Goal: Navigation & Orientation: Find specific page/section

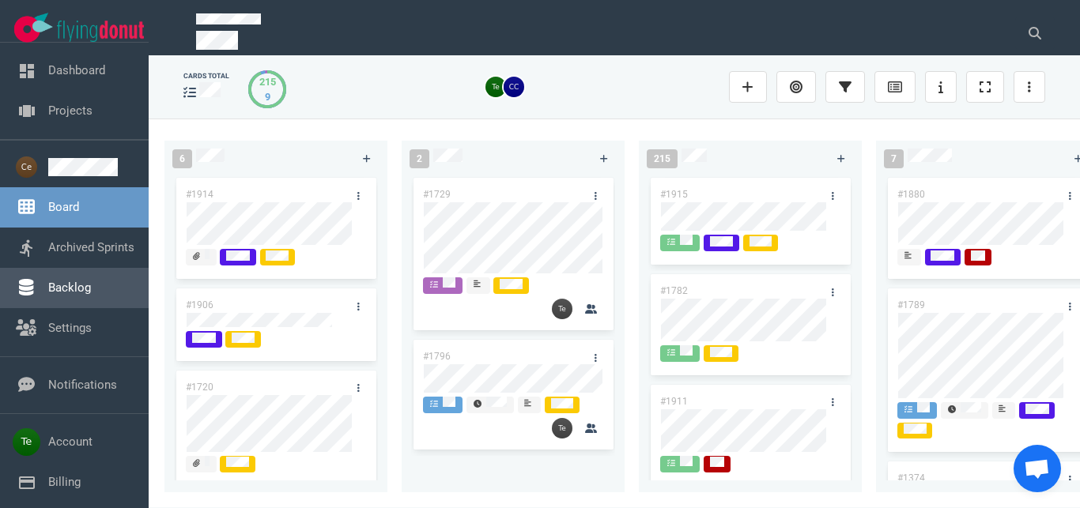
click at [79, 295] on link "Backlog" at bounding box center [69, 288] width 43 height 14
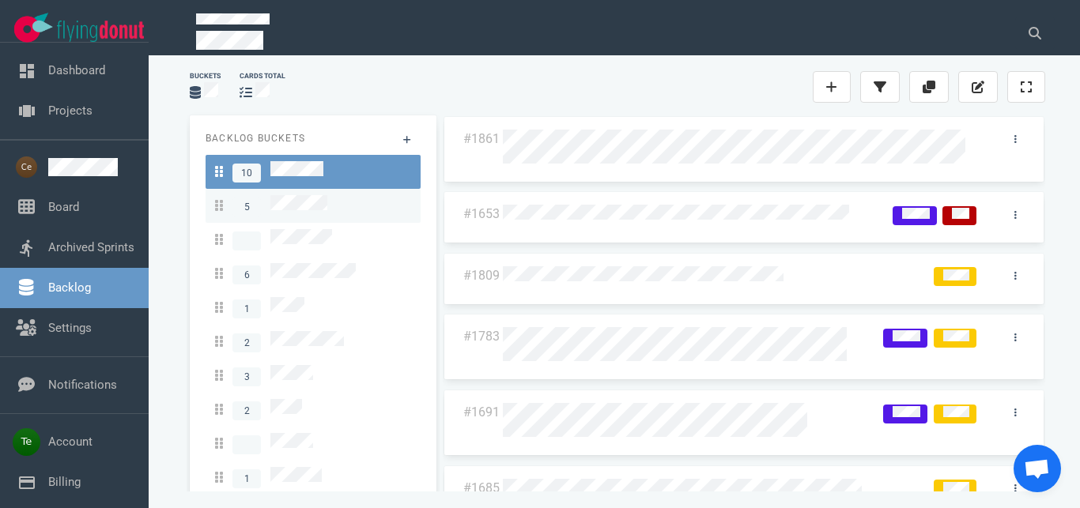
click at [342, 202] on div "5" at bounding box center [313, 205] width 196 height 21
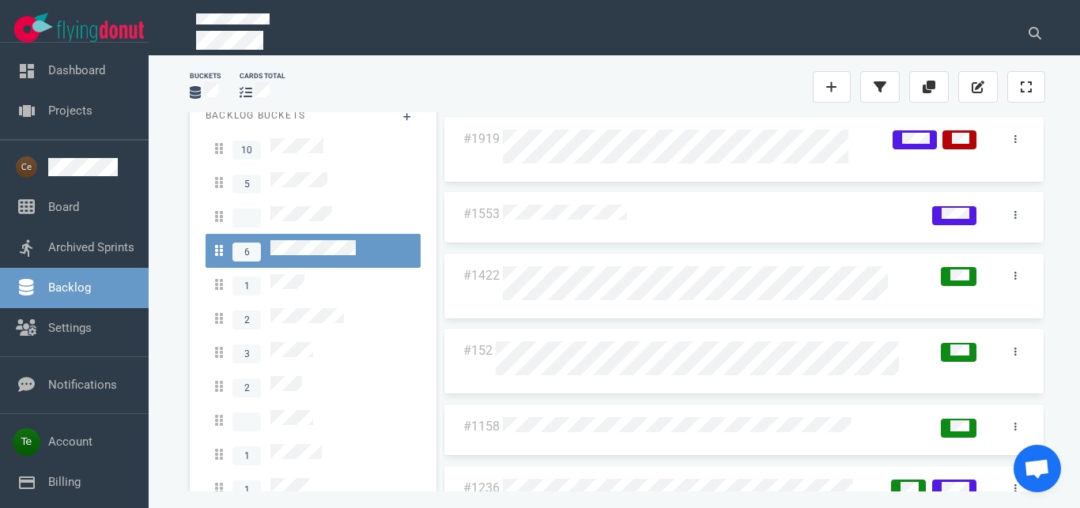
scroll to position [27, 0]
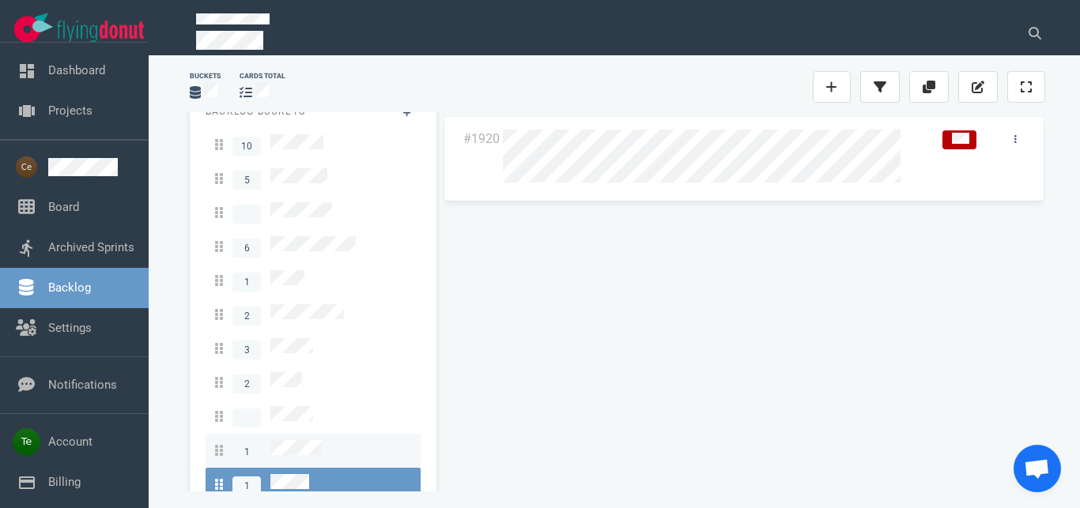
click at [312, 440] on span "1" at bounding box center [268, 450] width 107 height 21
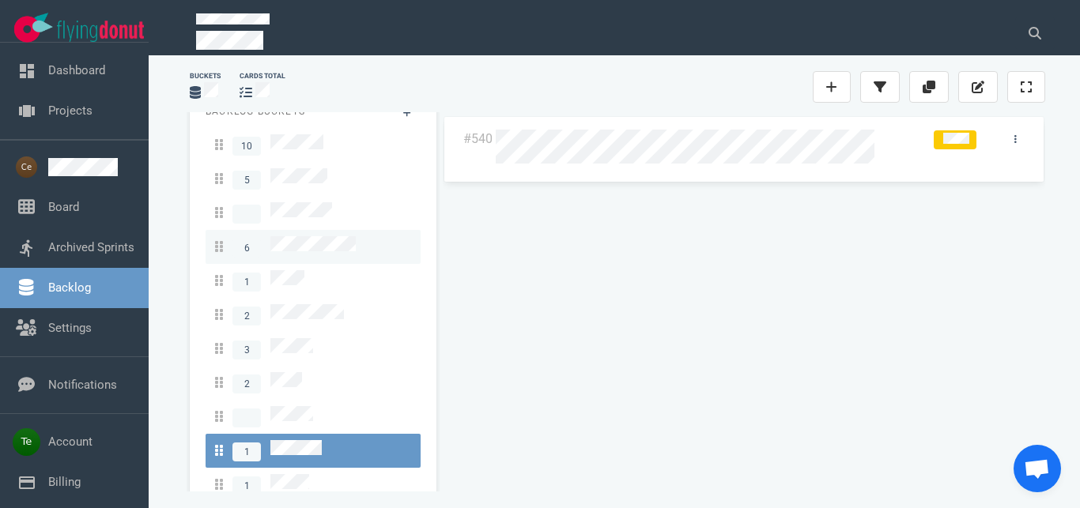
click at [307, 246] on span "6" at bounding box center [285, 246] width 141 height 21
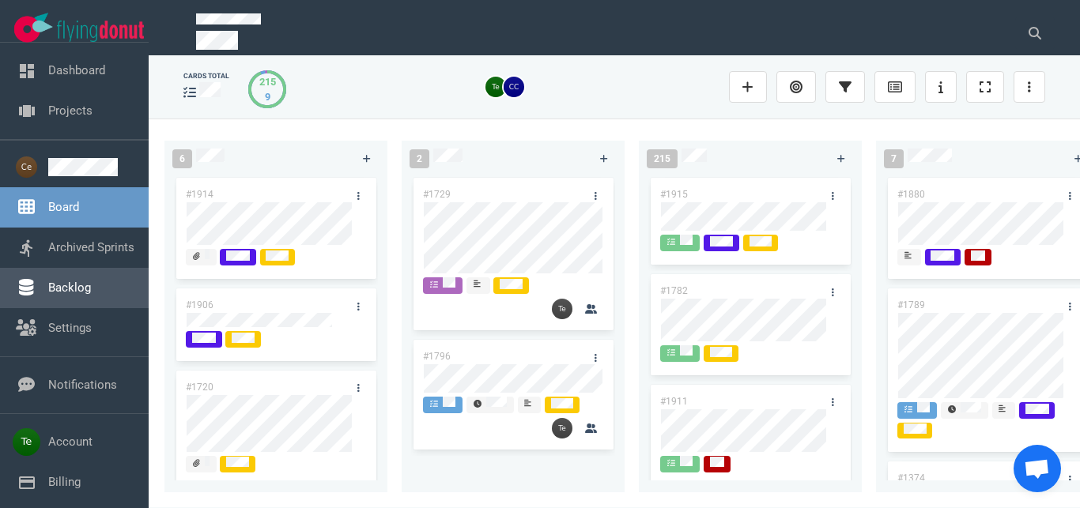
click at [73, 285] on link "Backlog" at bounding box center [69, 288] width 43 height 14
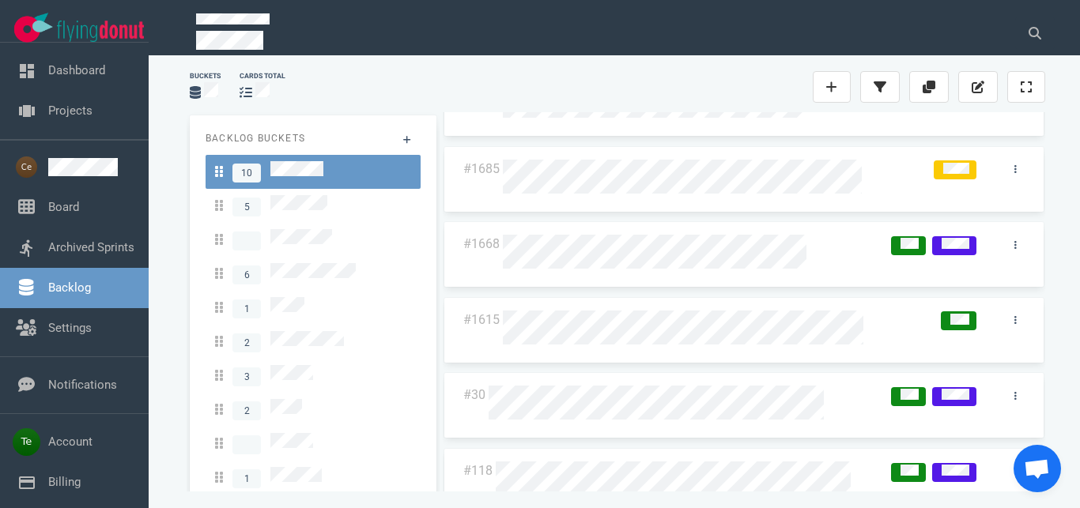
scroll to position [338, 0]
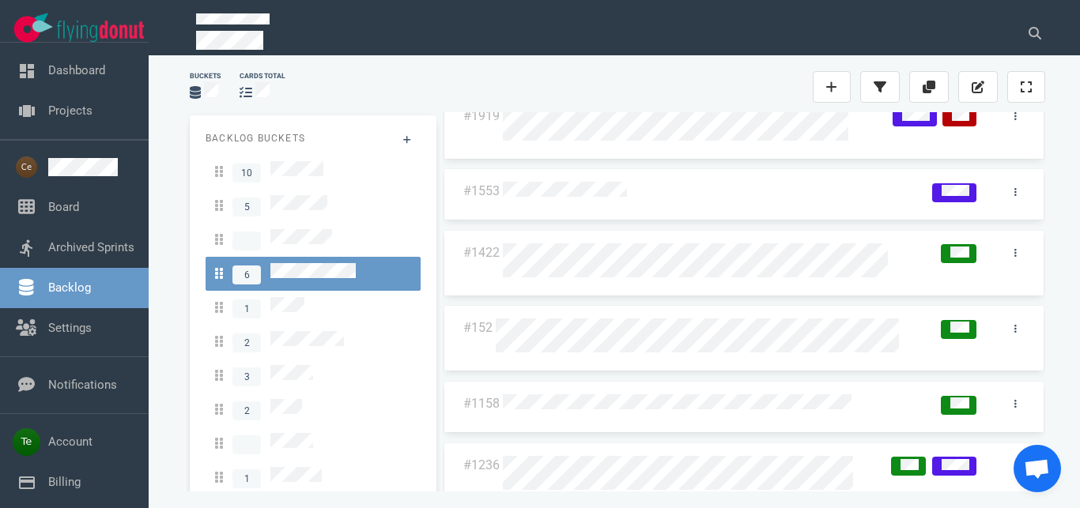
scroll to position [43, 0]
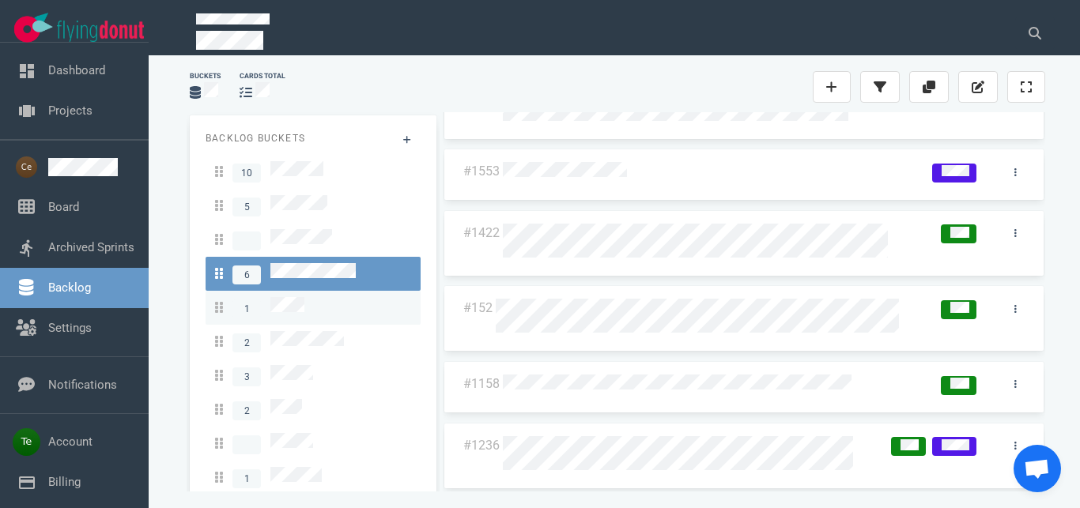
click at [268, 300] on span "1" at bounding box center [259, 307] width 89 height 21
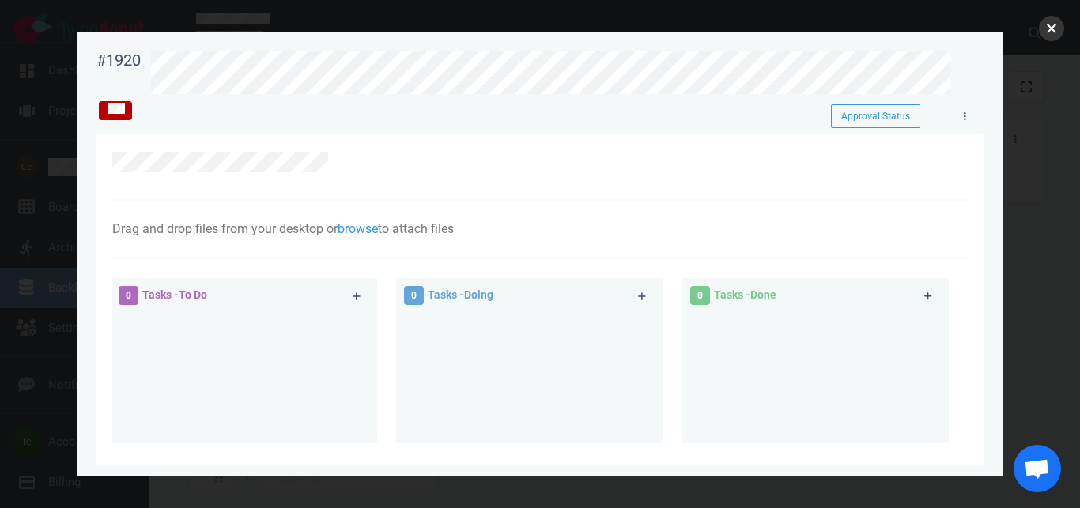
click at [1056, 28] on button "close" at bounding box center [1051, 28] width 25 height 25
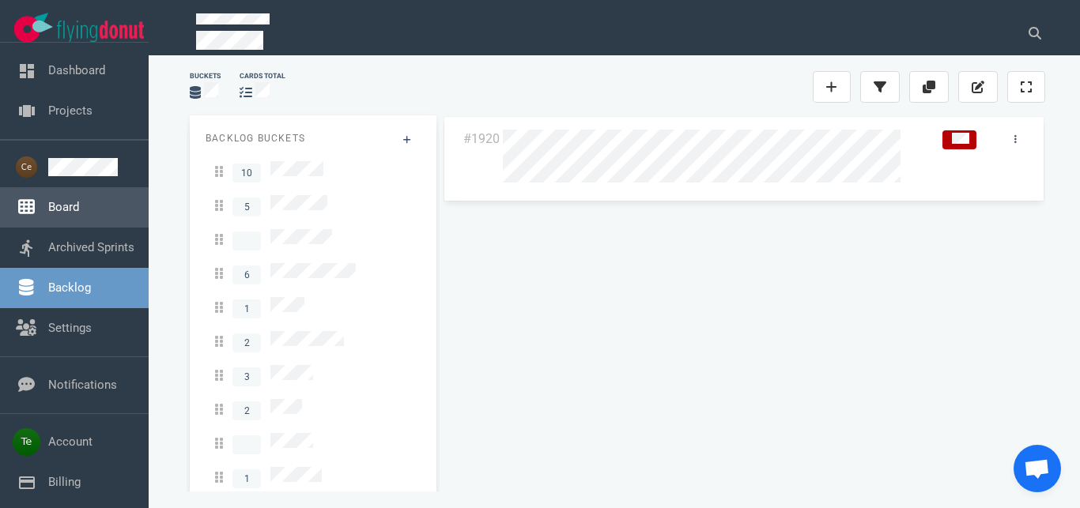
click at [69, 211] on link "Board" at bounding box center [63, 207] width 31 height 14
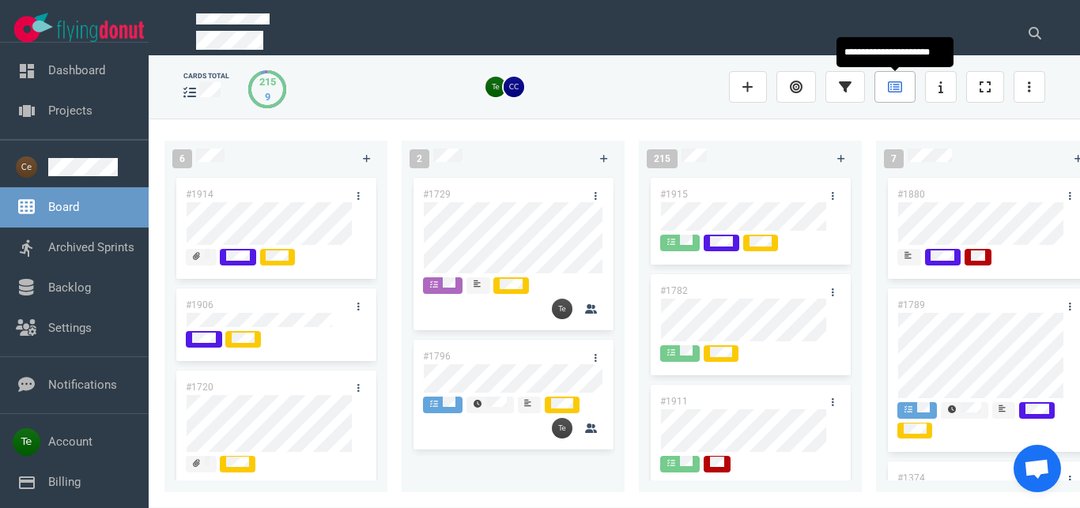
click at [897, 93] on link at bounding box center [894, 87] width 41 height 32
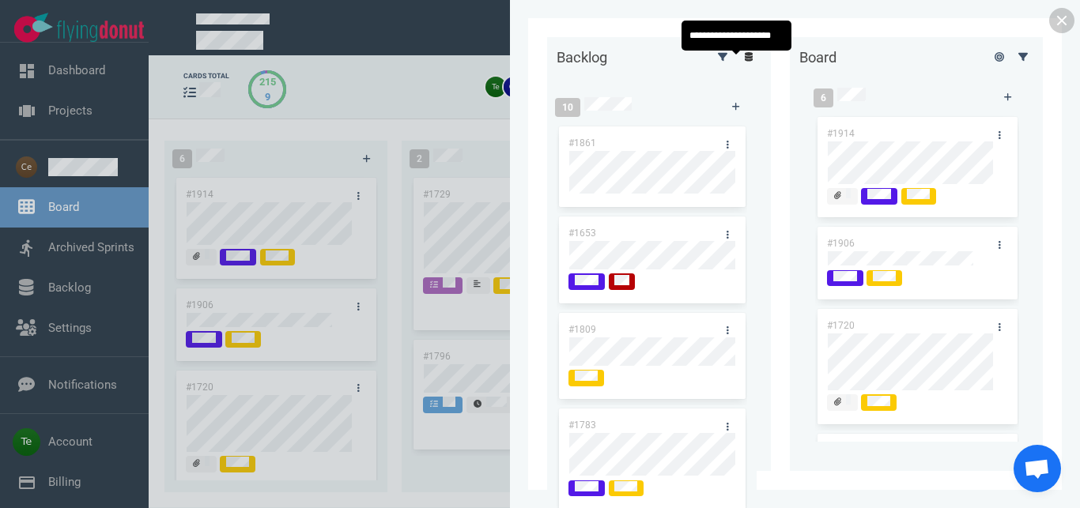
click at [745, 62] on icon at bounding box center [749, 56] width 9 height 9
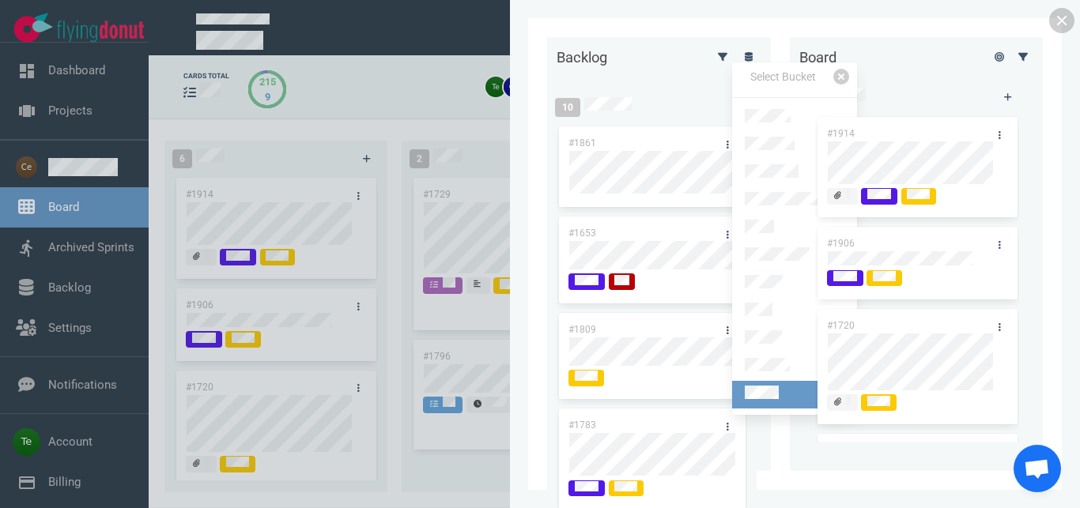
click at [789, 381] on link at bounding box center [794, 395] width 125 height 28
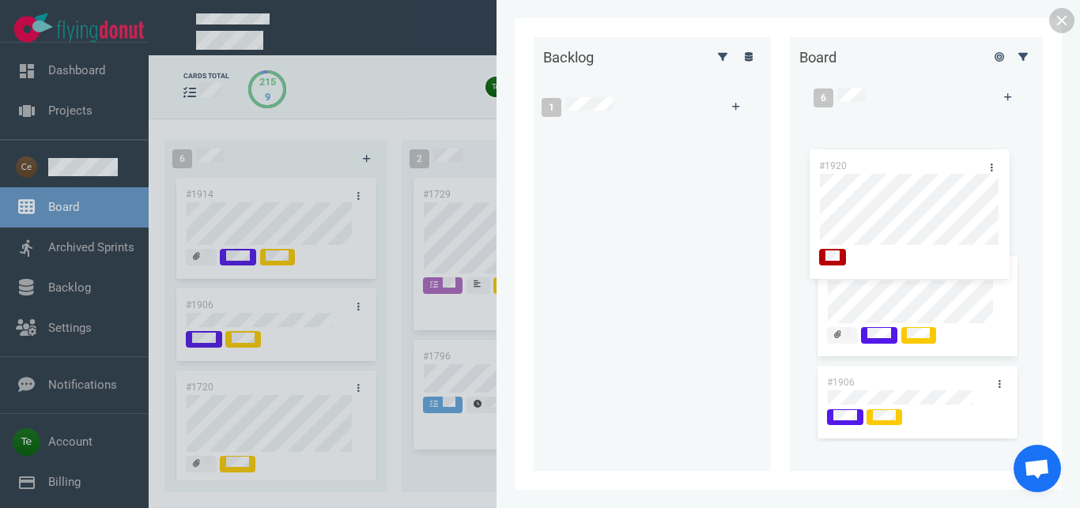
drag, startPoint x: 633, startPoint y: 135, endPoint x: 897, endPoint y: 159, distance: 265.1
click at [747, 159] on div "#1920" at bounding box center [645, 192] width 204 height 139
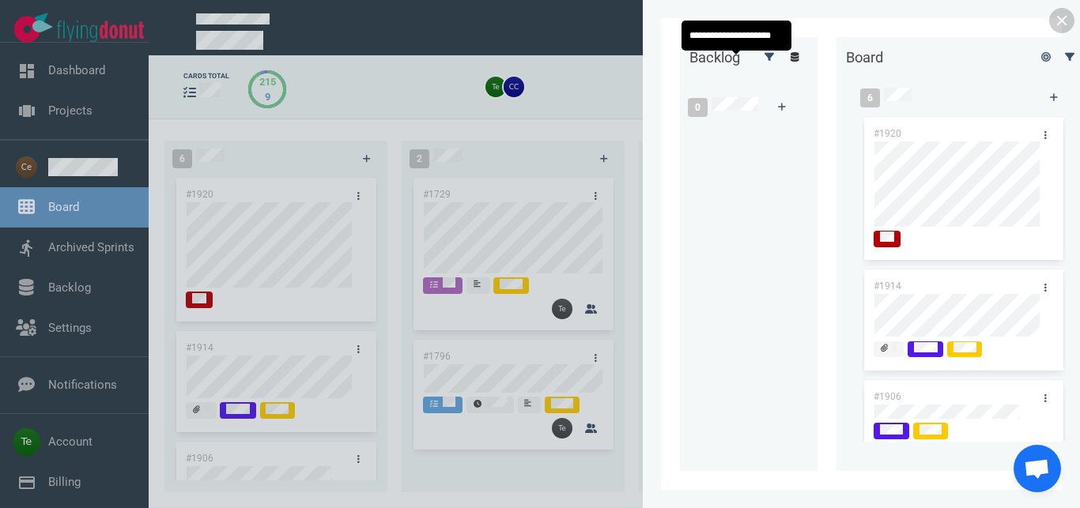
click at [791, 62] on icon at bounding box center [795, 56] width 9 height 9
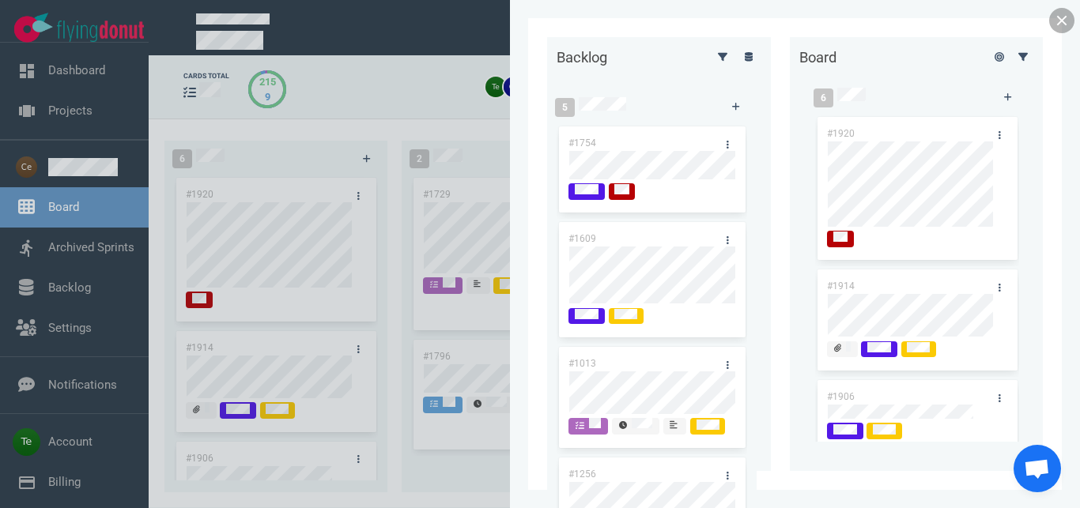
click at [1063, 23] on link at bounding box center [1061, 20] width 25 height 25
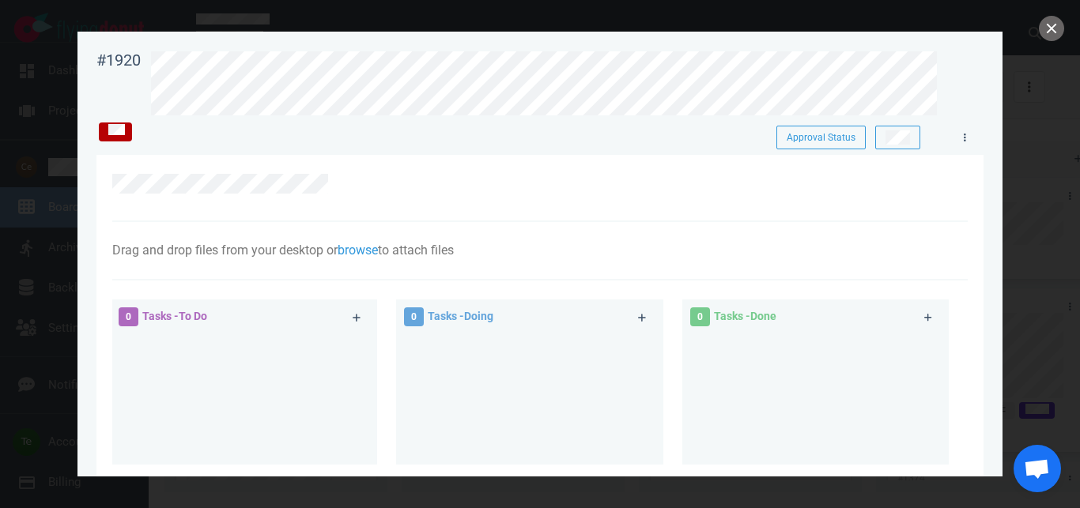
click at [495, 182] on div at bounding box center [531, 184] width 838 height 20
click at [638, 321] on icon at bounding box center [642, 317] width 9 height 9
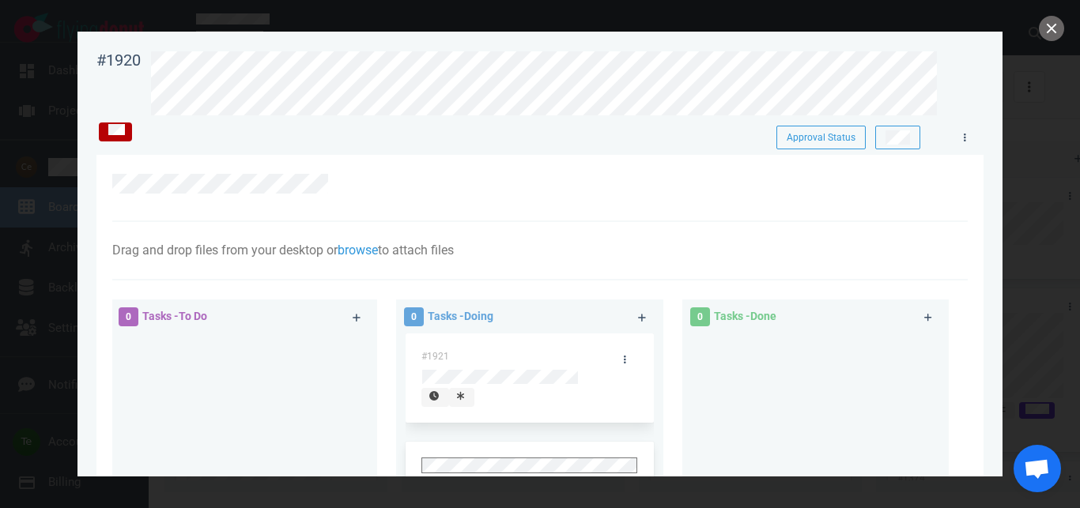
scroll to position [176, 0]
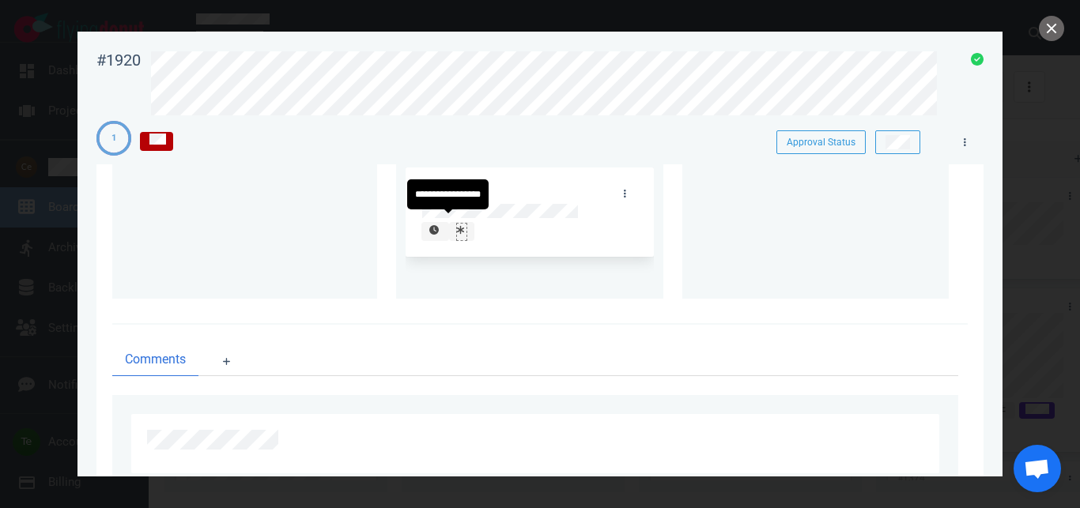
click at [457, 226] on div at bounding box center [461, 231] width 9 height 14
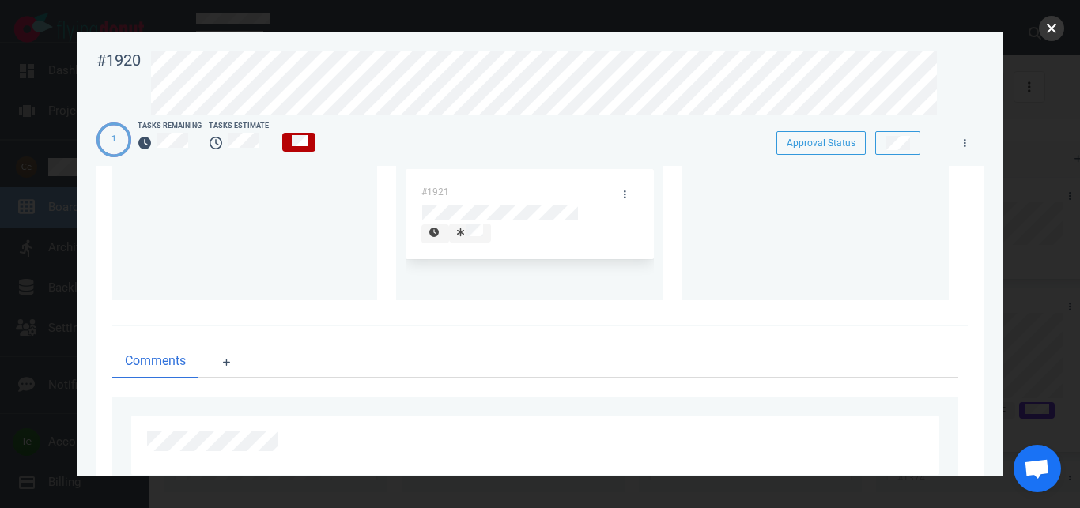
click at [1043, 26] on button "close" at bounding box center [1051, 28] width 25 height 25
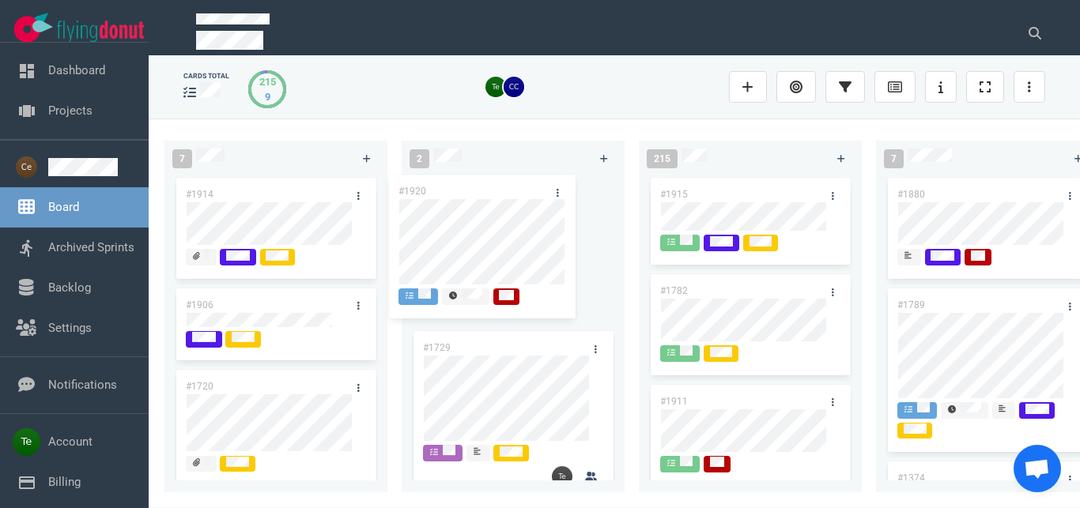
drag, startPoint x: 276, startPoint y: 187, endPoint x: 511, endPoint y: 191, distance: 234.8
click at [378, 191] on div "#1920" at bounding box center [276, 251] width 204 height 153
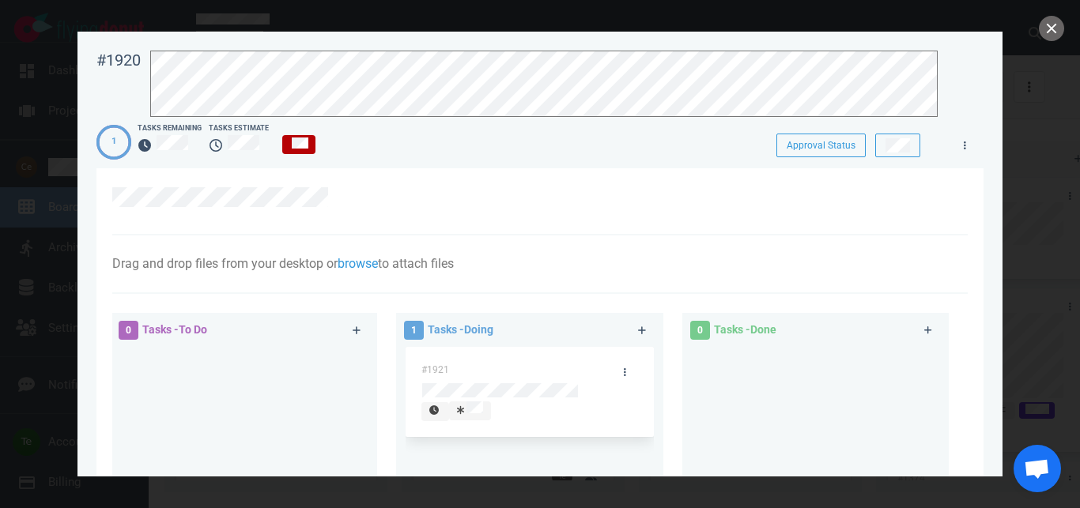
click at [1018, 54] on div at bounding box center [540, 254] width 1080 height 508
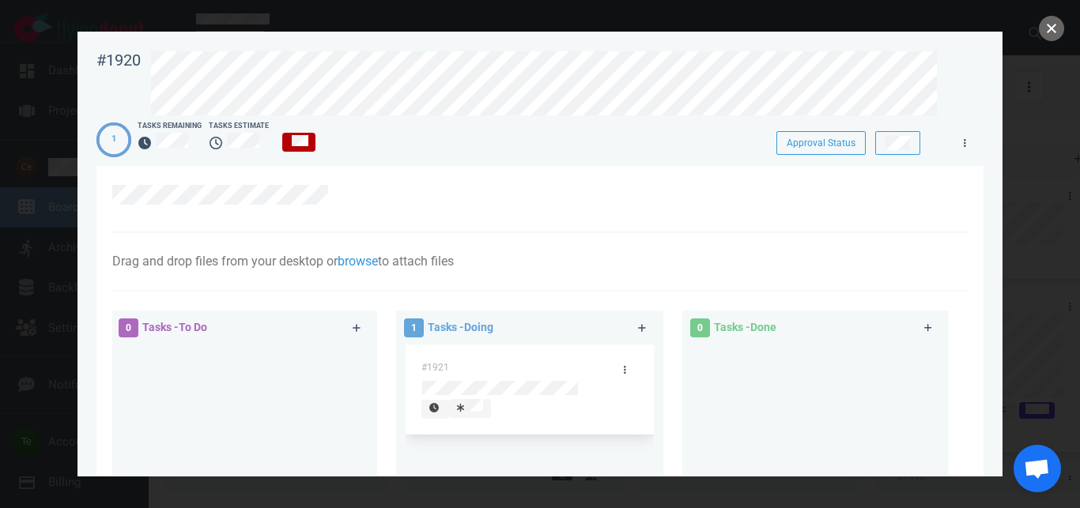
drag, startPoint x: 1043, startPoint y: 32, endPoint x: 814, endPoint y: 151, distance: 258.1
click at [1043, 32] on button "close" at bounding box center [1051, 28] width 25 height 25
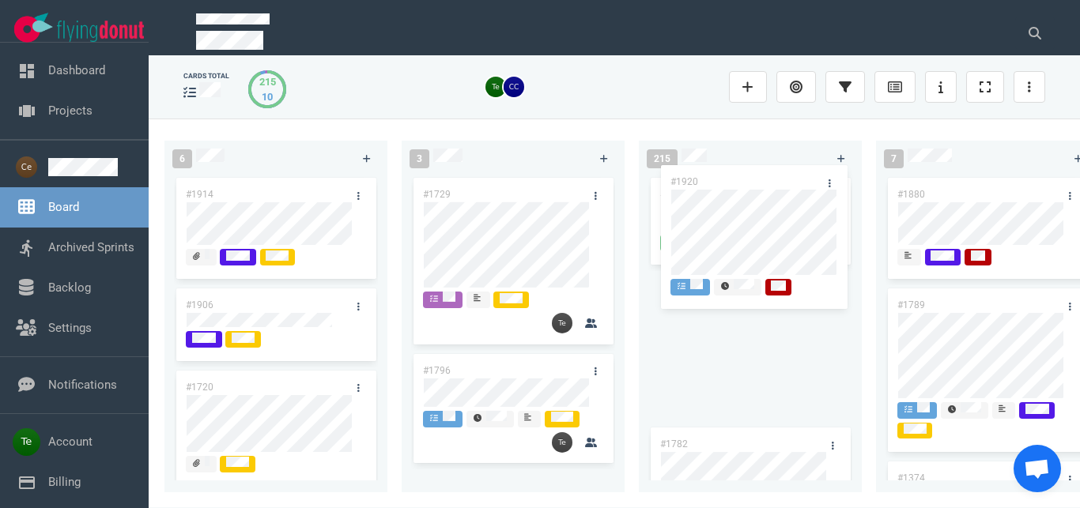
drag, startPoint x: 508, startPoint y: 192, endPoint x: 750, endPoint y: 167, distance: 244.0
click at [615, 178] on div "#1920" at bounding box center [513, 251] width 204 height 153
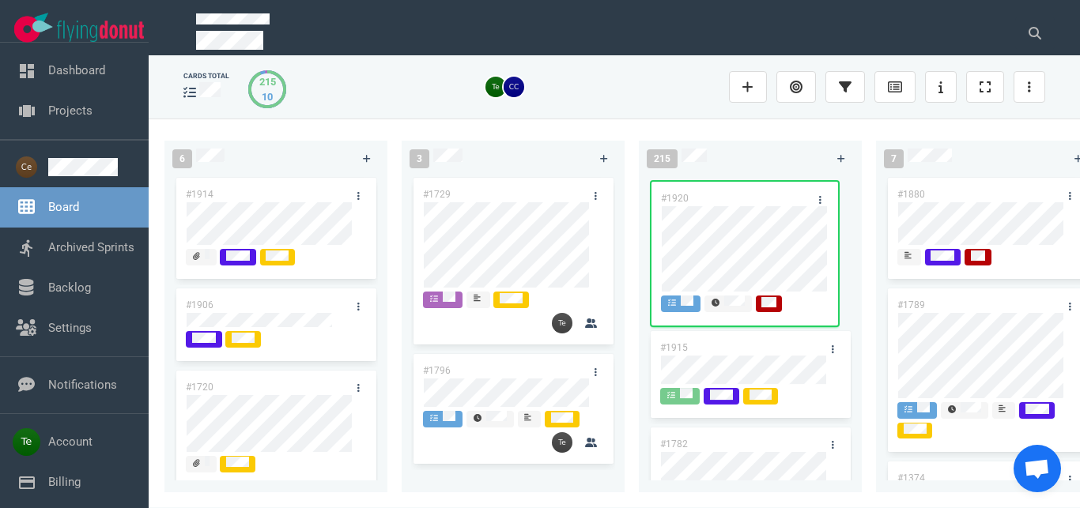
drag, startPoint x: 750, startPoint y: 286, endPoint x: 750, endPoint y: 194, distance: 92.5
click at [750, 271] on div "#1920" at bounding box center [750, 347] width 204 height 153
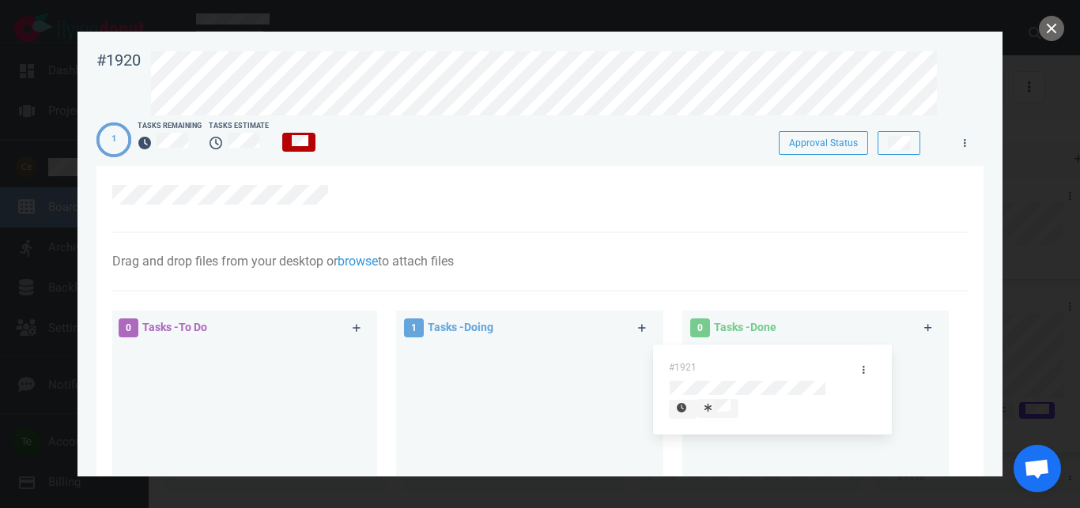
drag, startPoint x: 494, startPoint y: 364, endPoint x: 757, endPoint y: 351, distance: 262.8
click at [653, 362] on div "#1921" at bounding box center [529, 399] width 247 height 109
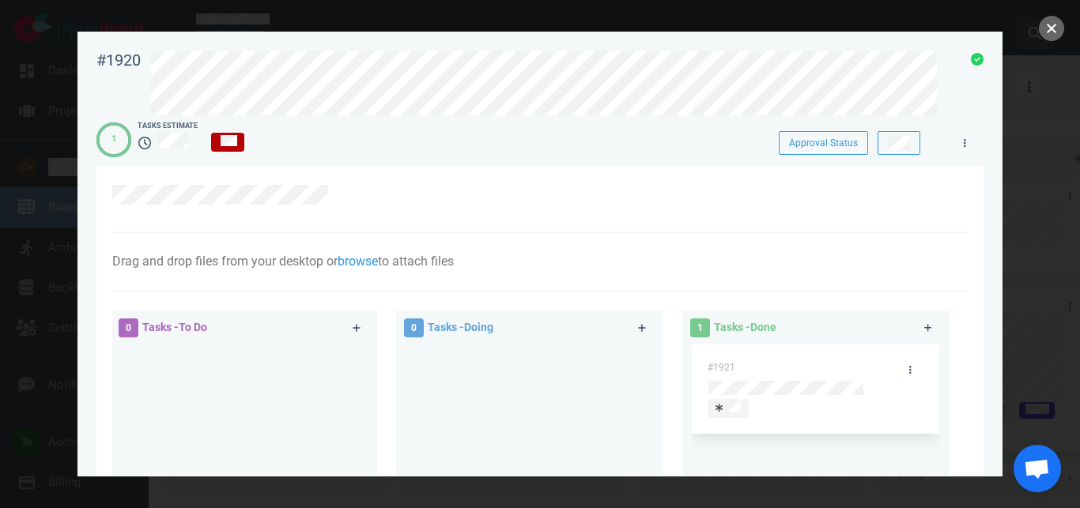
click at [1052, 30] on button "close" at bounding box center [1051, 28] width 25 height 25
